Goal: Transaction & Acquisition: Download file/media

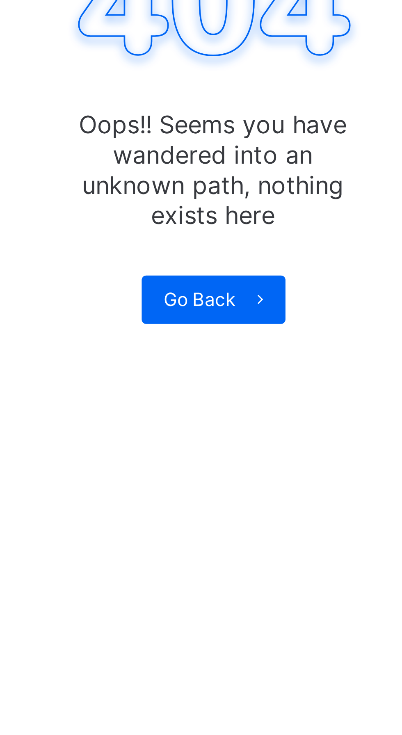
click at [258, 234] on span at bounding box center [263, 238] width 13 height 13
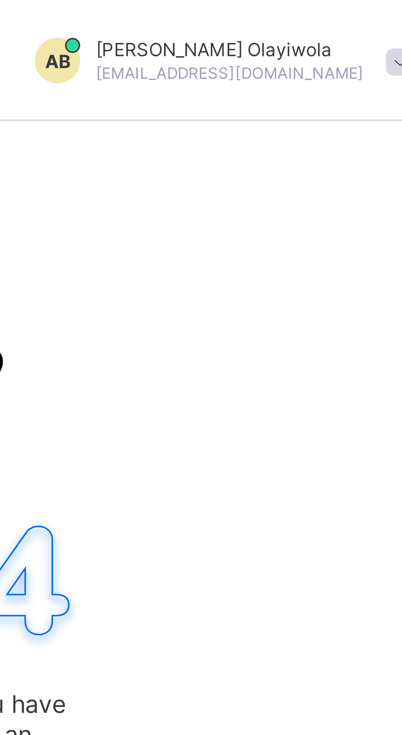
click at [373, 19] on span at bounding box center [376, 16] width 7 height 7
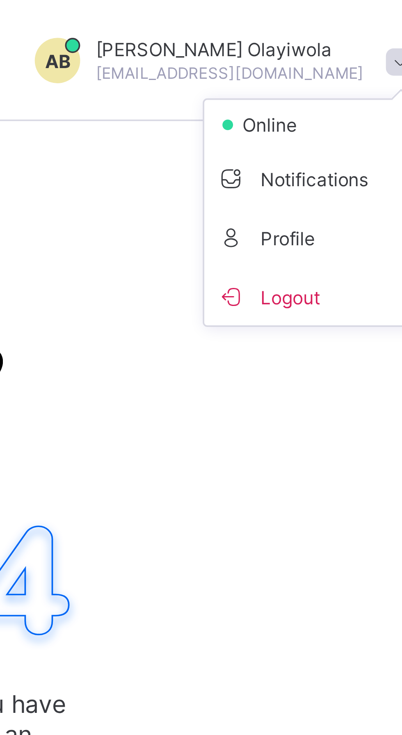
click at [327, 81] on span "Logout" at bounding box center [354, 80] width 54 height 9
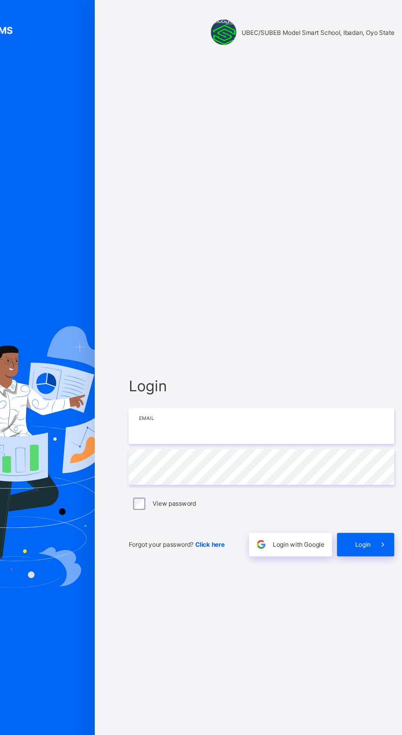
click at [264, 357] on input "email" at bounding box center [267, 343] width 213 height 29
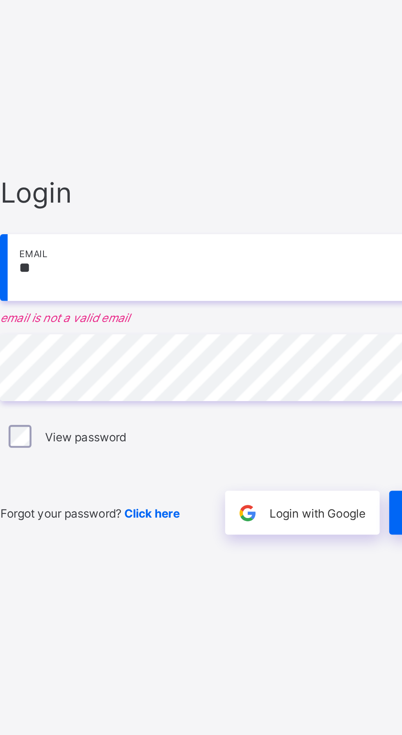
type input "**********"
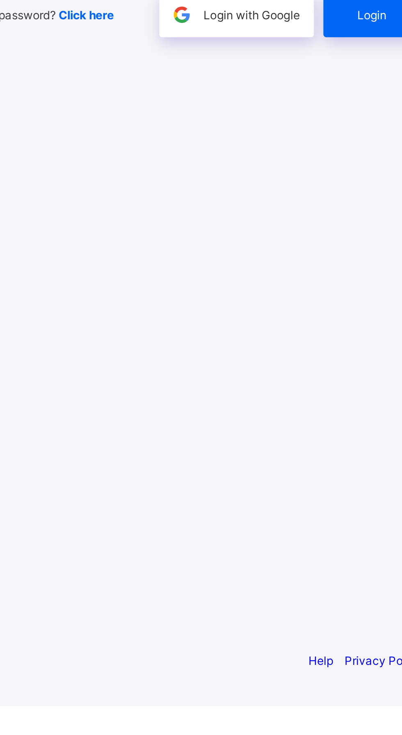
click at [348, 448] on div "Login" at bounding box center [352, 438] width 46 height 19
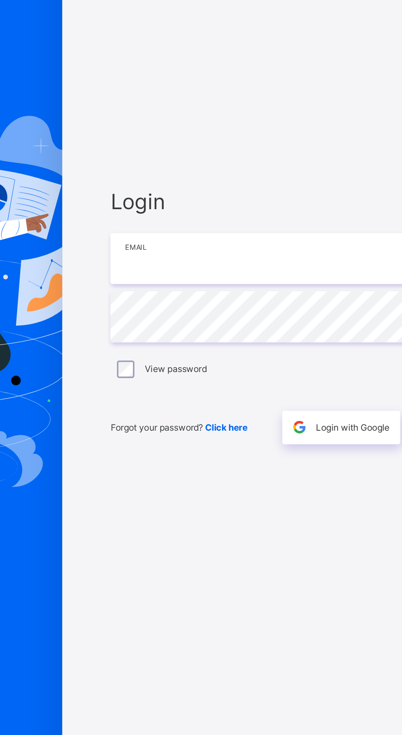
click at [257, 357] on input "email" at bounding box center [267, 343] width 213 height 29
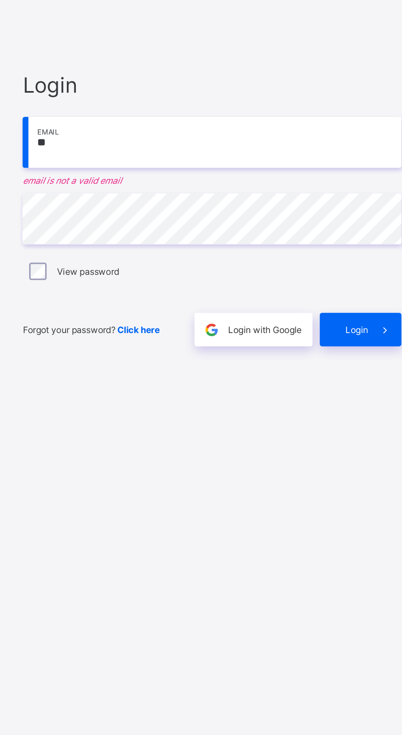
type input "**********"
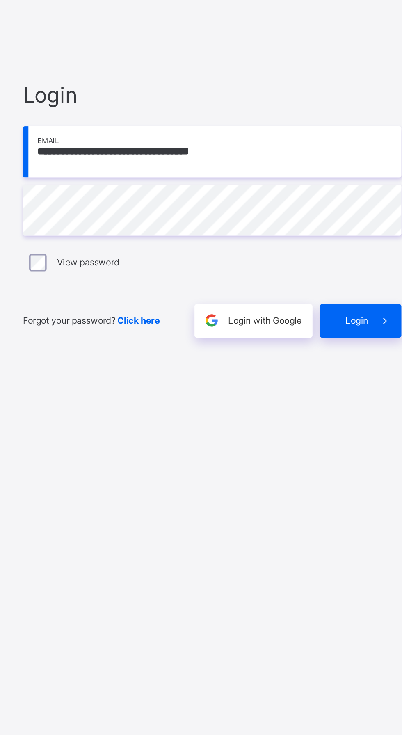
scroll to position [5, 0]
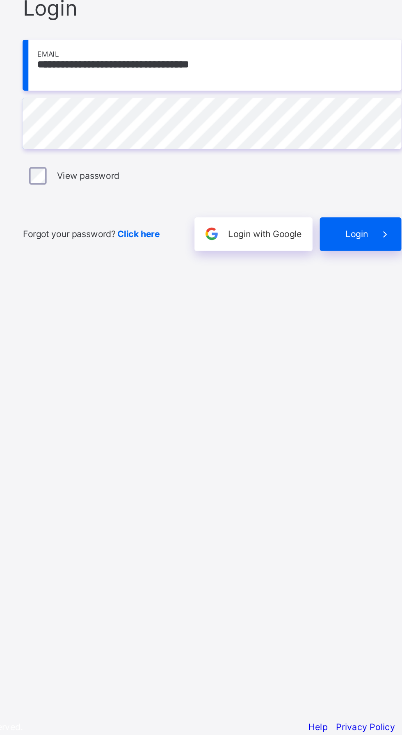
click at [357, 448] on span at bounding box center [365, 438] width 19 height 19
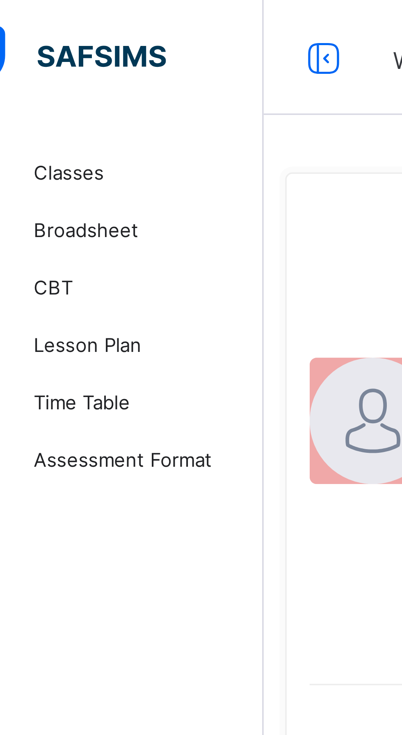
click at [46, 67] on span "Broadsheet" at bounding box center [66, 65] width 66 height 7
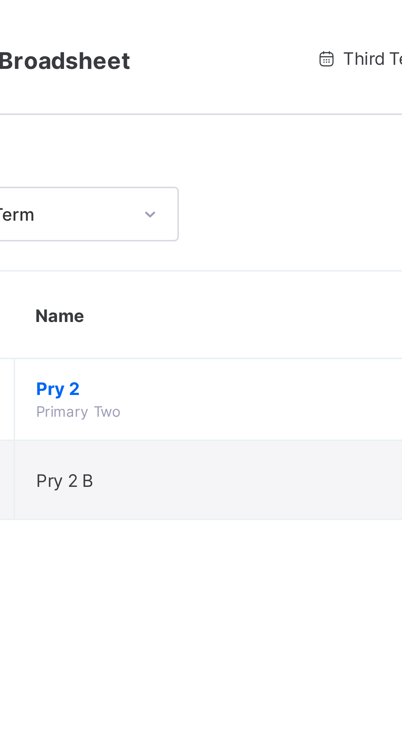
click at [156, 110] on span "Pry 2" at bounding box center [223, 111] width 152 height 6
click at [155, 110] on span "Pry 2" at bounding box center [223, 111] width 152 height 6
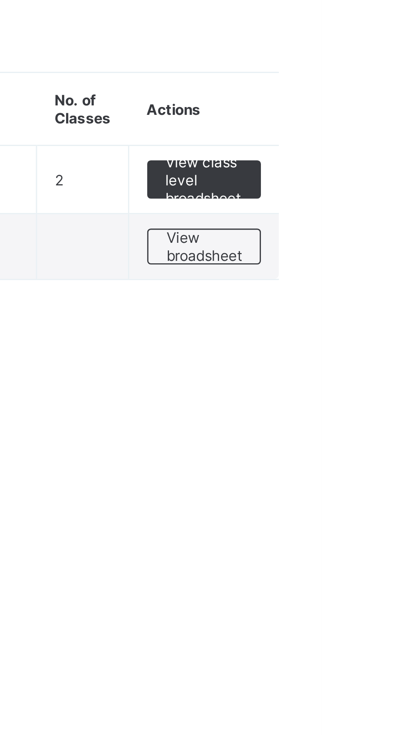
click at [359, 114] on span "View class level broadsheet" at bounding box center [361, 114] width 27 height 18
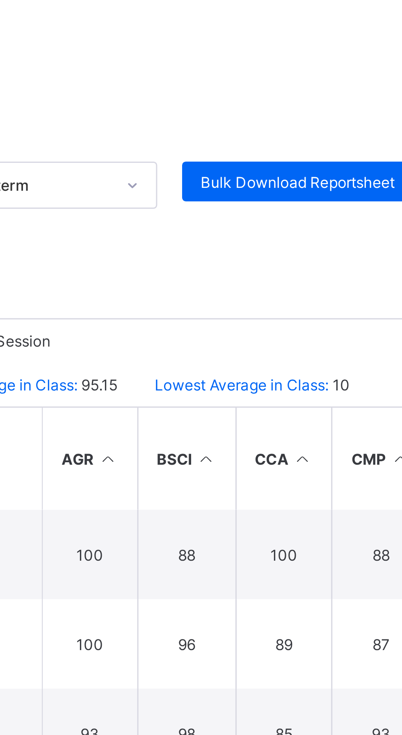
click at [352, 130] on span "Bulk Download Reportsheet" at bounding box center [356, 128] width 64 height 6
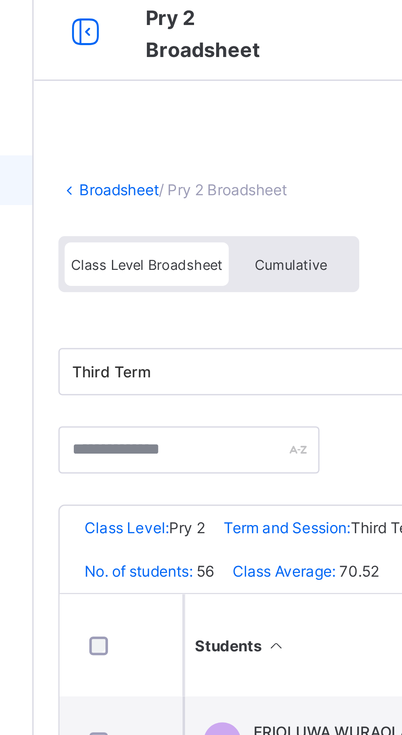
click at [187, 96] on div "Cumulative" at bounding box center [183, 93] width 41 height 14
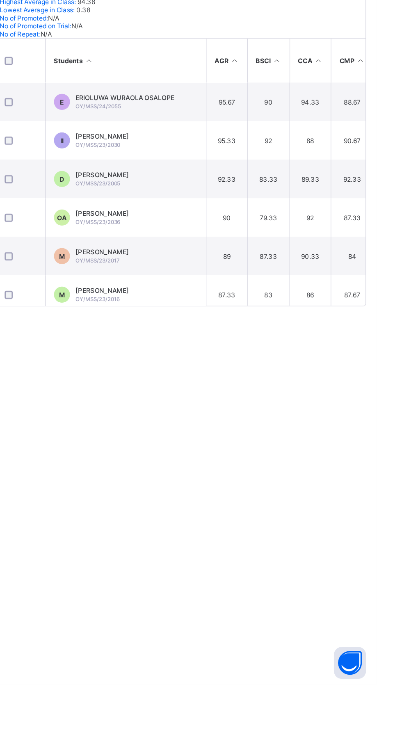
scroll to position [0, 3]
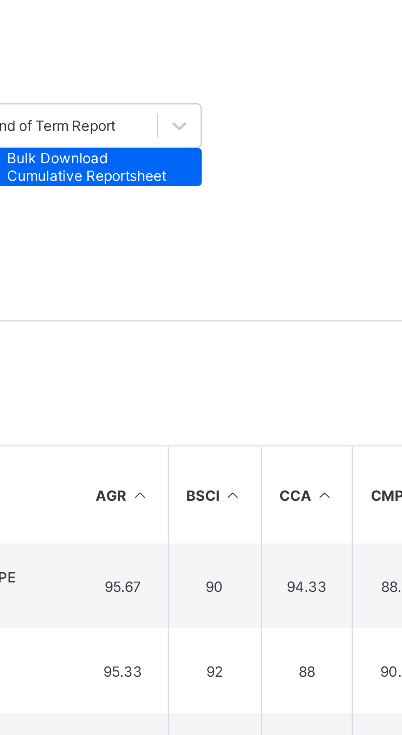
click at [158, 156] on span "Download Broadsheet" at bounding box center [132, 153] width 51 height 6
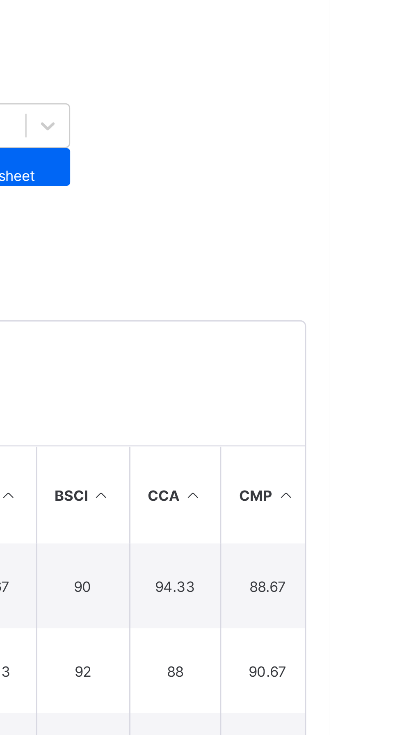
click at [388, 167] on li "PDF" at bounding box center [258, 164] width 271 height 6
click at [380, 167] on li "PDF" at bounding box center [258, 164] width 271 height 6
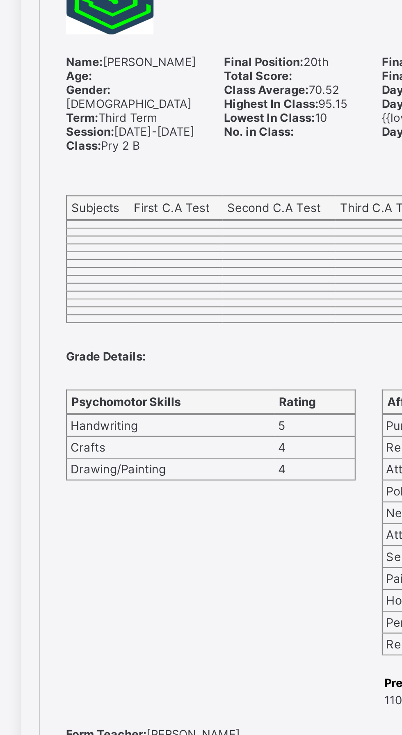
scroll to position [1140, 0]
